Goal: Communication & Community: Answer question/provide support

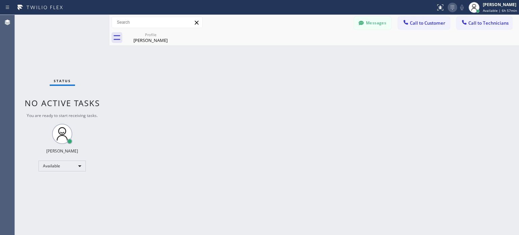
click at [453, 8] on icon at bounding box center [452, 7] width 8 height 8
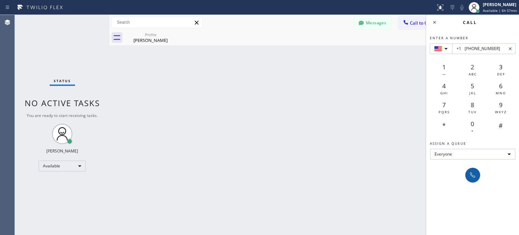
type input "+1 [PHONE_NUMBER]"
click at [473, 174] on icon at bounding box center [472, 175] width 8 height 8
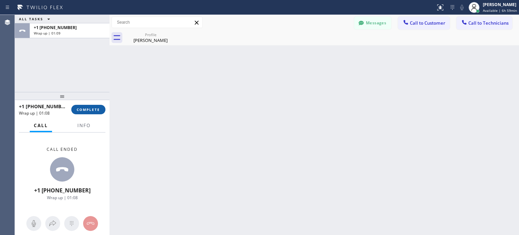
drag, startPoint x: 81, startPoint y: 109, endPoint x: 215, endPoint y: 20, distance: 160.7
click at [81, 109] on span "COMPLETE" at bounding box center [88, 109] width 23 height 5
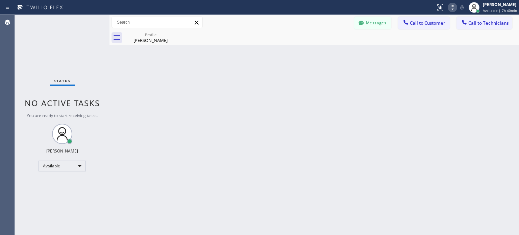
click at [453, 7] on icon at bounding box center [452, 7] width 8 height 8
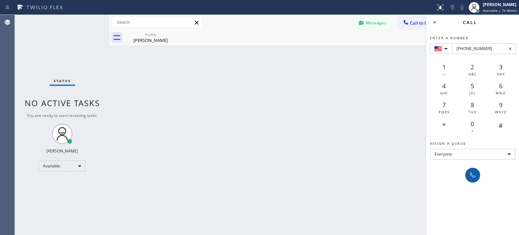
type input "[PHONE_NUMBER]"
click at [473, 176] on icon at bounding box center [472, 175] width 8 height 8
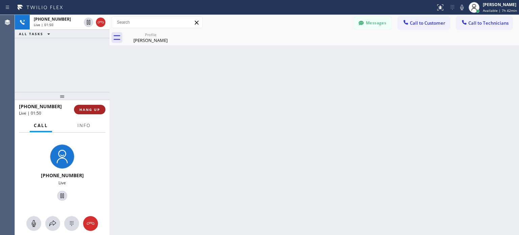
click at [94, 112] on button "HANG UP" at bounding box center [89, 109] width 31 height 9
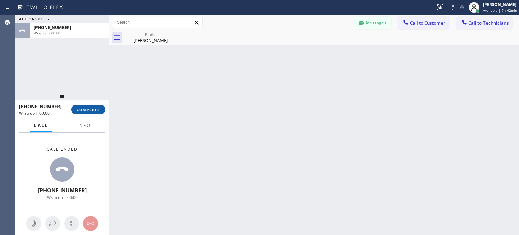
click at [95, 109] on span "COMPLETE" at bounding box center [88, 109] width 23 height 5
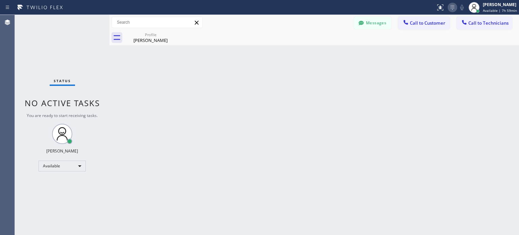
click at [453, 8] on icon at bounding box center [452, 7] width 8 height 8
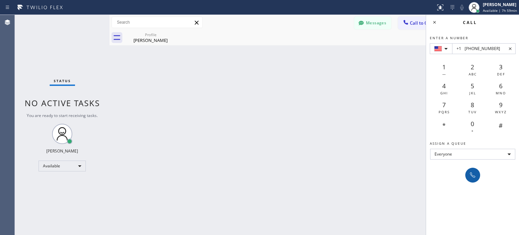
type input "+1 [PHONE_NUMBER]"
click at [473, 169] on button at bounding box center [472, 174] width 15 height 15
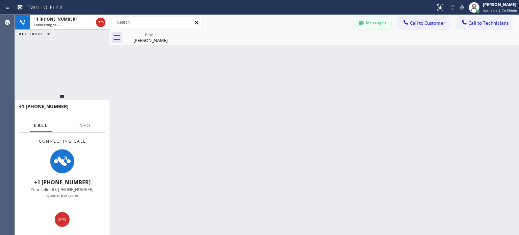
click at [375, 20] on button "Messages" at bounding box center [372, 23] width 37 height 13
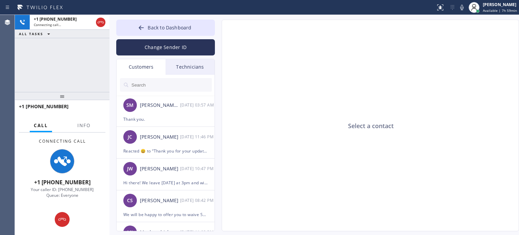
click at [173, 81] on input "text" at bounding box center [171, 85] width 81 height 14
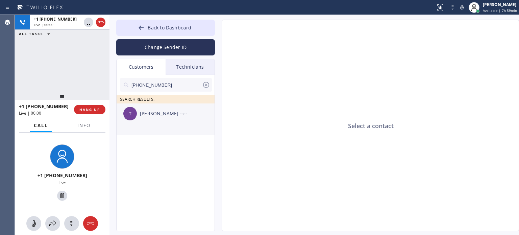
click at [170, 117] on div "[PERSON_NAME] --:--" at bounding box center [165, 113] width 99 height 20
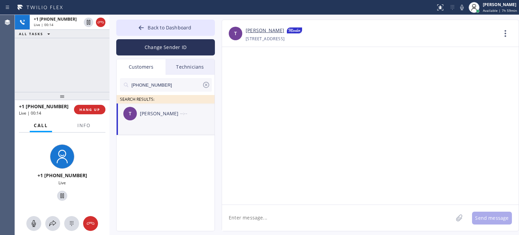
click at [253, 220] on textarea at bounding box center [337, 218] width 231 height 26
paste textarea "Hello, This is 5 Star Appliance. Please click the link below to proceed with th…"
type textarea "Hello, This is 5 Star Appliance. Please click the link below to proceed with th…"
click at [487, 213] on button "Send message" at bounding box center [492, 217] width 40 height 13
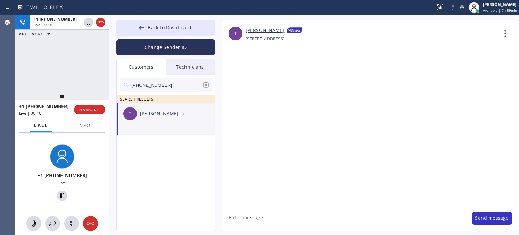
scroll to position [0, 0]
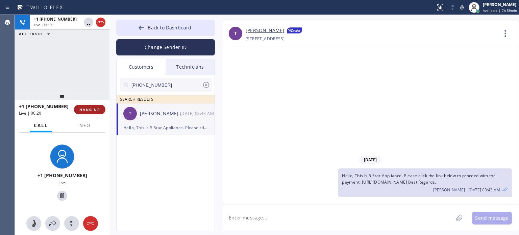
click at [95, 110] on span "HANG UP" at bounding box center [89, 109] width 21 height 5
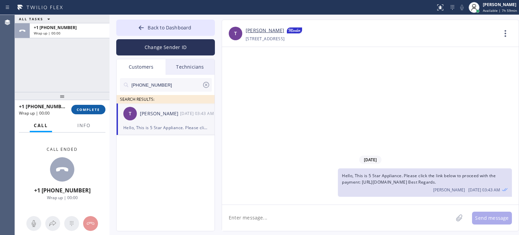
drag, startPoint x: 100, startPoint y: 110, endPoint x: 137, endPoint y: 2, distance: 114.6
click at [100, 110] on button "COMPLETE" at bounding box center [88, 109] width 34 height 9
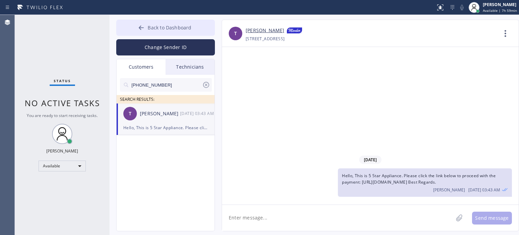
click at [140, 27] on icon at bounding box center [141, 27] width 5 height 4
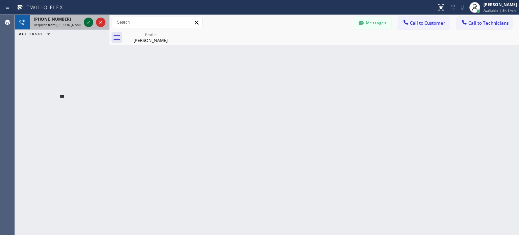
click at [87, 22] on icon at bounding box center [88, 22] width 8 height 8
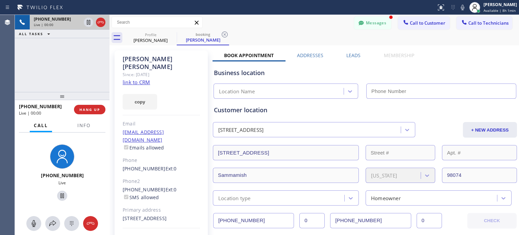
type input "[PHONE_NUMBER]"
click at [198, 177] on div "Phone2" at bounding box center [161, 181] width 77 height 8
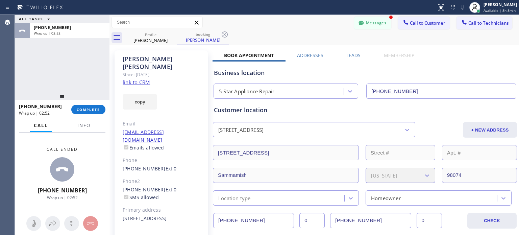
click at [88, 116] on div "[PHONE_NUMBER] Wrap up | 02:52 COMPLETE" at bounding box center [62, 110] width 86 height 18
click at [92, 115] on div "[PHONE_NUMBER] Wrap up | 02:53 COMPLETE" at bounding box center [62, 110] width 86 height 18
click at [94, 113] on button "COMPLETE" at bounding box center [88, 109] width 34 height 9
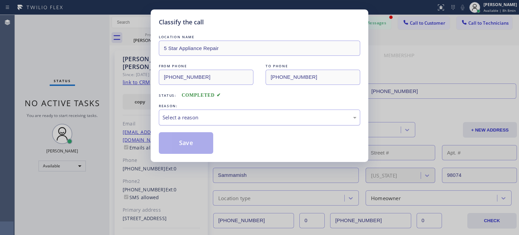
click at [193, 121] on div "Select a reason" at bounding box center [259, 117] width 201 height 16
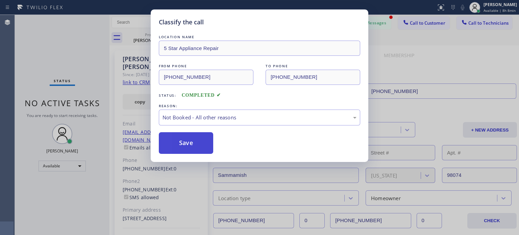
click at [193, 136] on button "Save" at bounding box center [186, 143] width 54 height 22
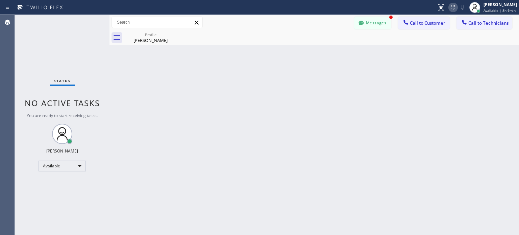
click at [449, 7] on icon at bounding box center [453, 7] width 8 height 8
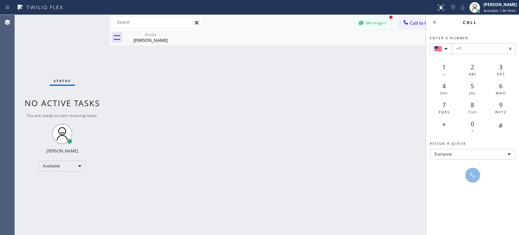
click at [379, 20] on button "Messages" at bounding box center [372, 23] width 37 height 13
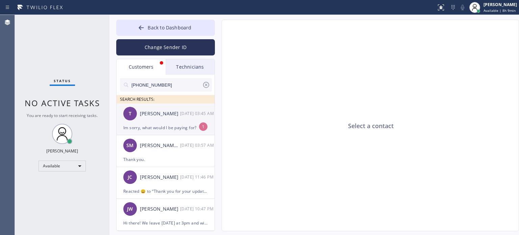
click at [168, 121] on div "T [PERSON_NAME] [DATE] 03:45 AM" at bounding box center [165, 113] width 99 height 20
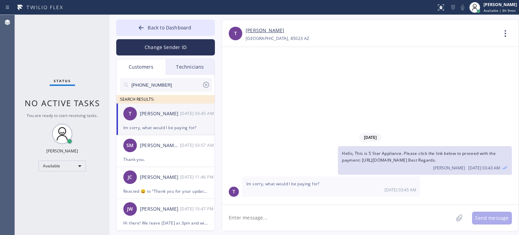
click at [269, 216] on textarea at bounding box center [337, 218] width 231 height 26
type textarea "For SCF"
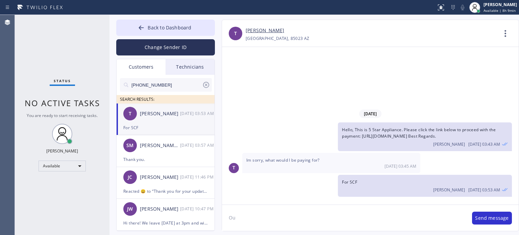
type textarea "O"
type textarea "You had an appointment with us for your appliance"
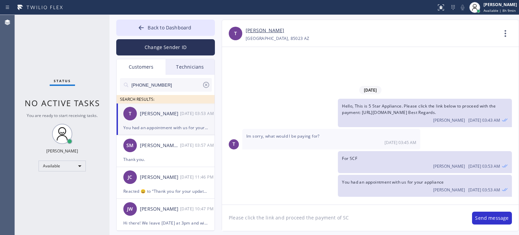
type textarea "Please click the link and proceed the payment of SCF"
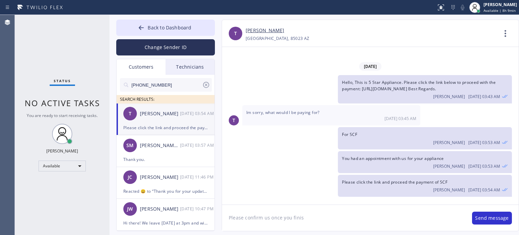
type textarea "Please confirm us once you finish"
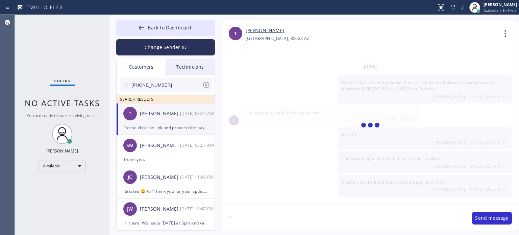
scroll to position [15, 0]
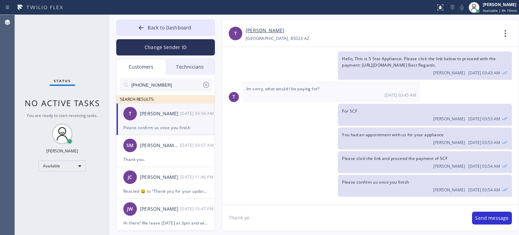
type textarea "Thank you"
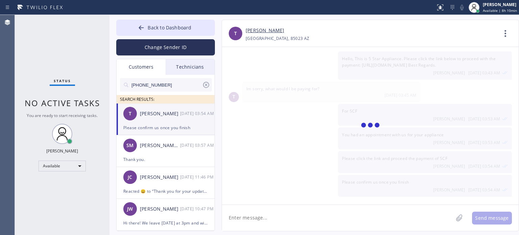
scroll to position [39, 0]
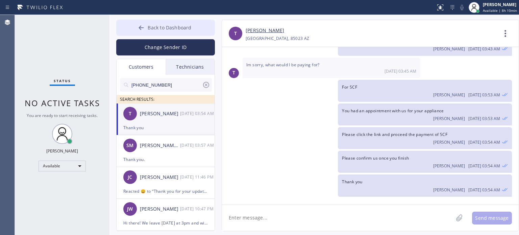
click at [142, 25] on icon at bounding box center [141, 27] width 7 height 7
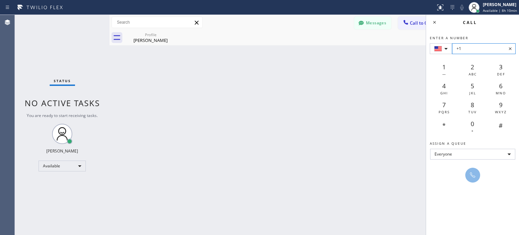
click at [470, 48] on input "+1" at bounding box center [483, 48] width 63 height 11
paste input "[PHONE_NUMBER]"
type input "[PHONE_NUMBER]"
click at [473, 176] on icon at bounding box center [472, 175] width 8 height 8
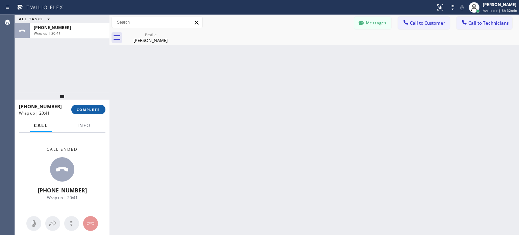
click at [95, 111] on span "COMPLETE" at bounding box center [88, 109] width 23 height 5
